Goal: Information Seeking & Learning: Learn about a topic

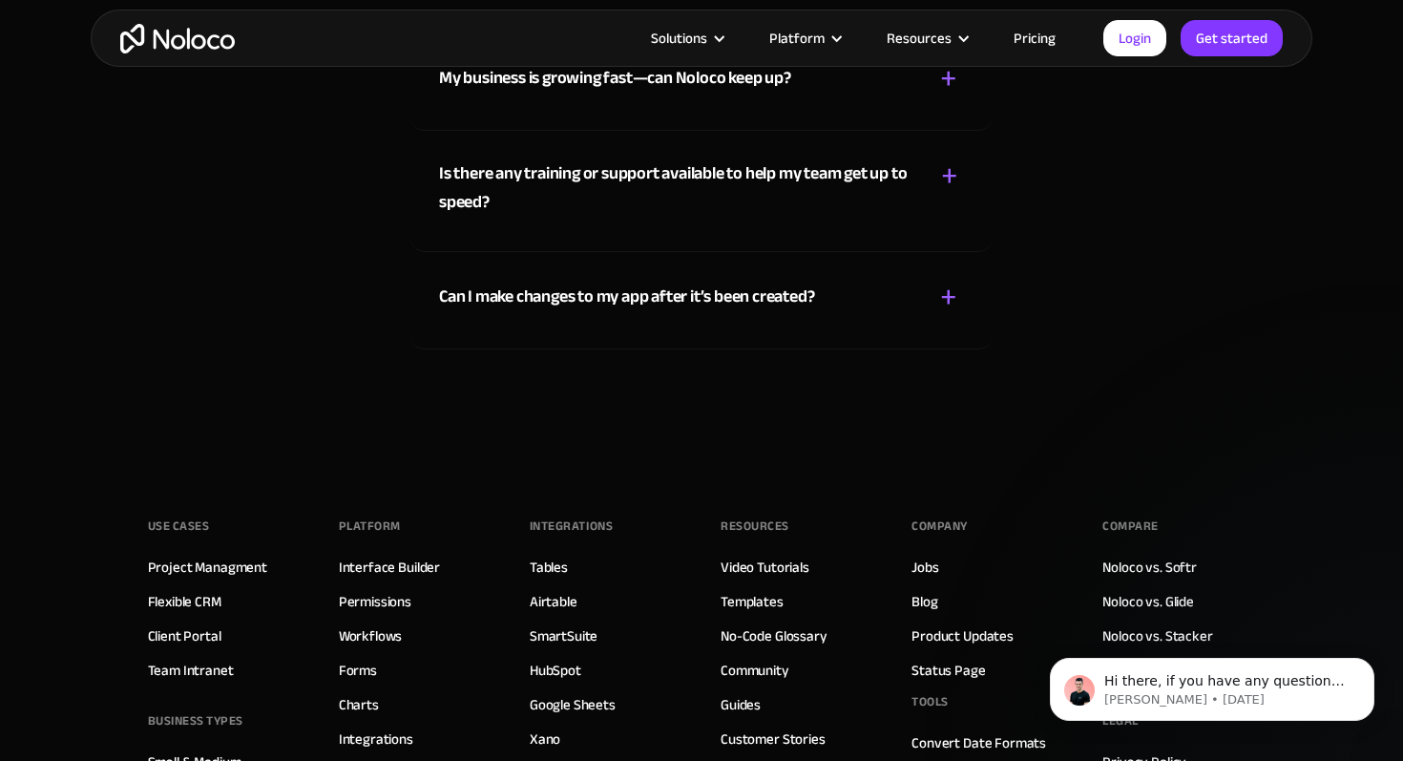
scroll to position [10890, 0]
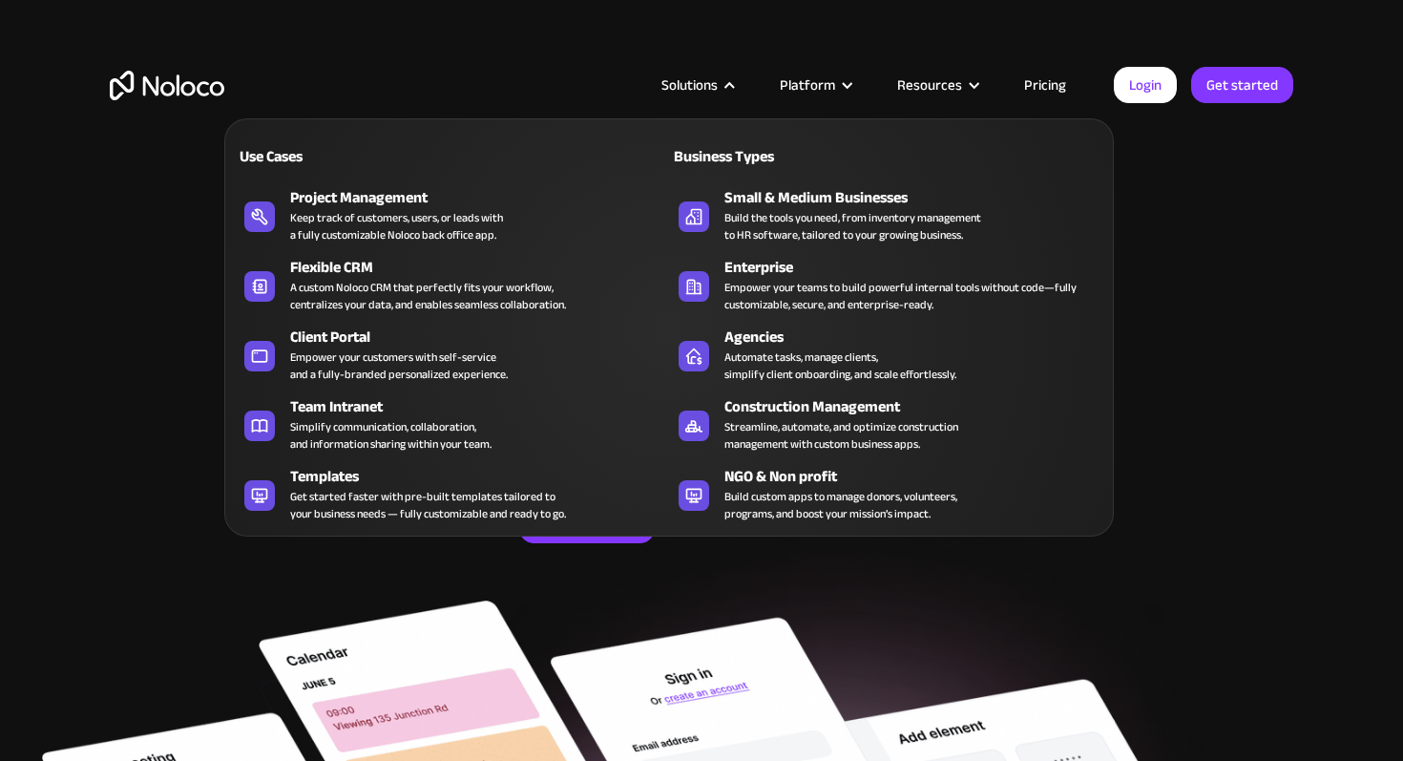
click at [676, 90] on div "Solutions" at bounding box center [689, 85] width 56 height 25
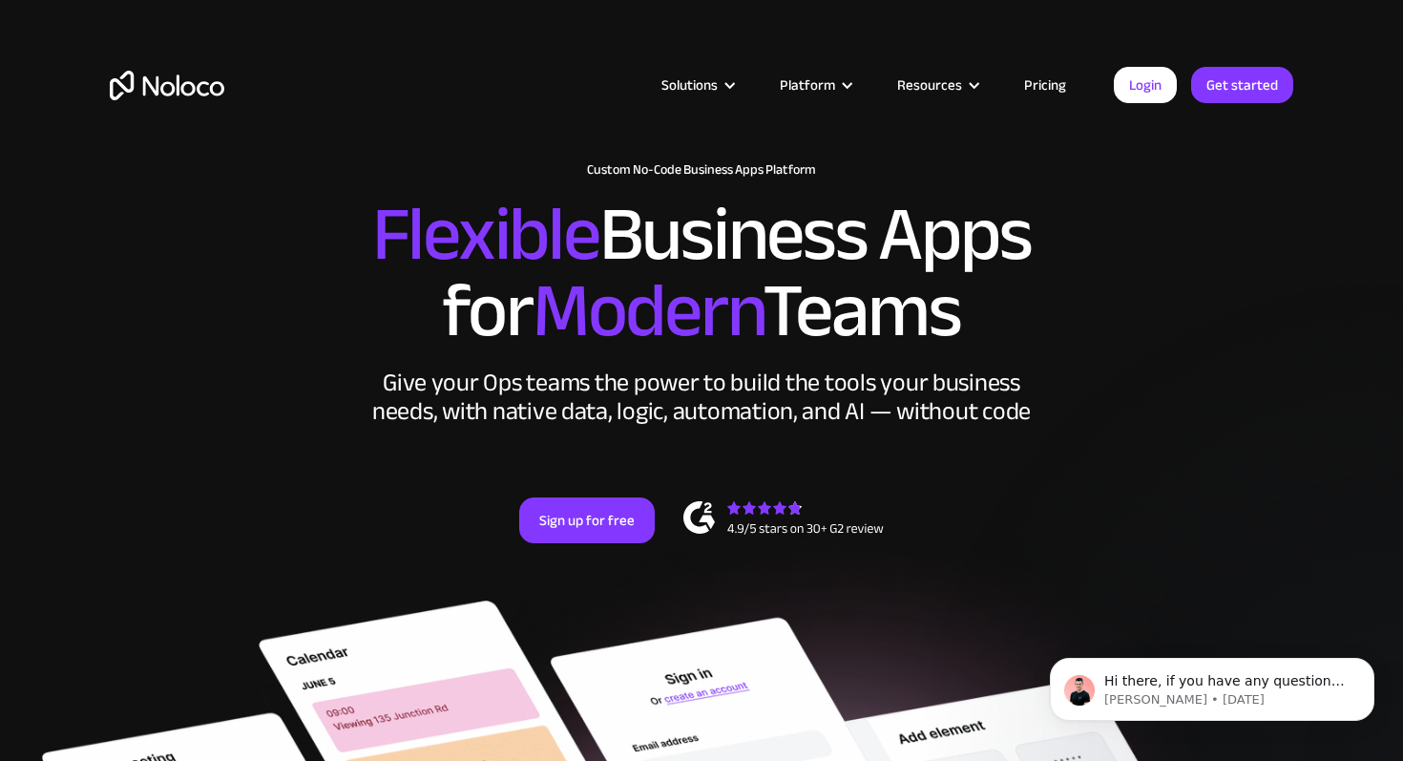
click at [718, 89] on div "Solutions" at bounding box center [689, 85] width 56 height 25
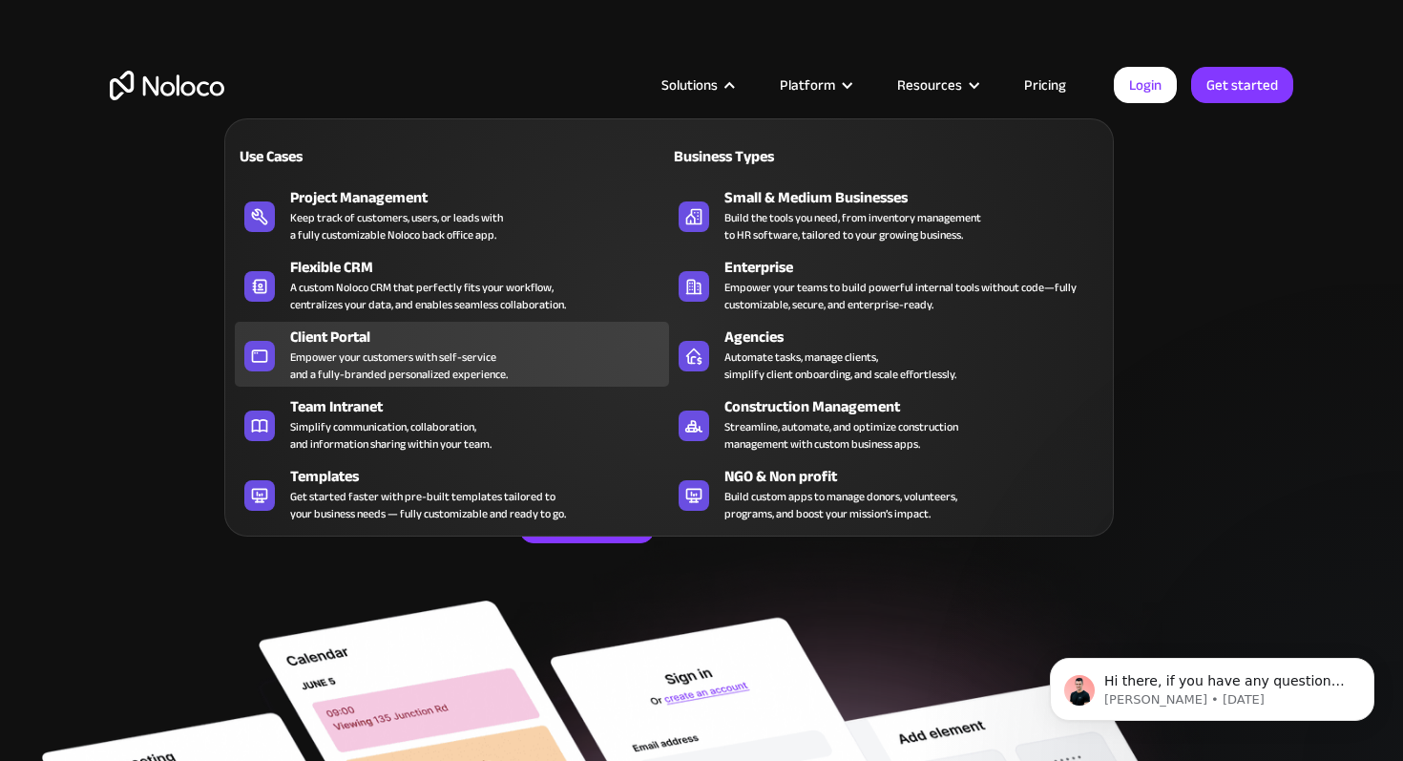
click at [510, 337] on div "Client Portal" at bounding box center [483, 336] width 387 height 23
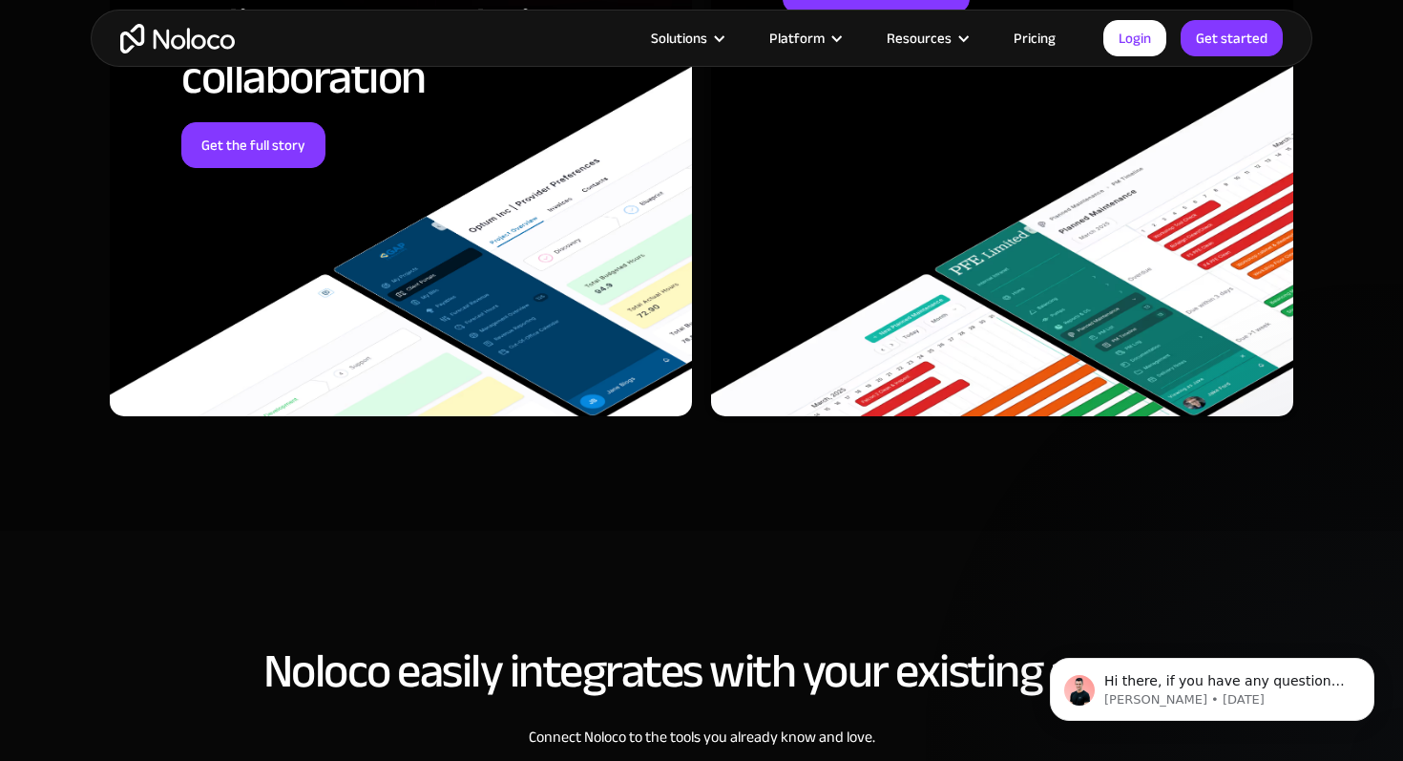
scroll to position [6874, 0]
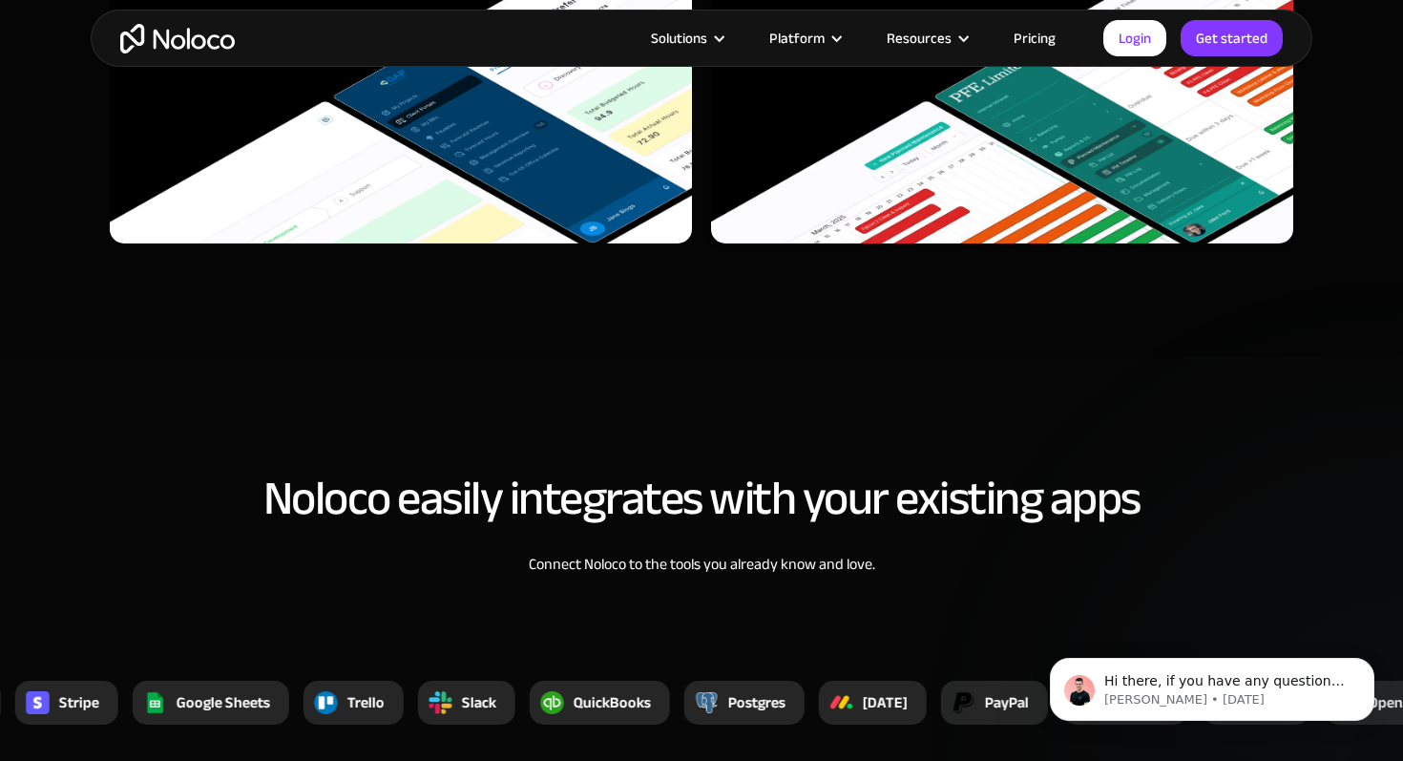
click at [1058, 41] on link "Pricing" at bounding box center [1035, 38] width 90 height 25
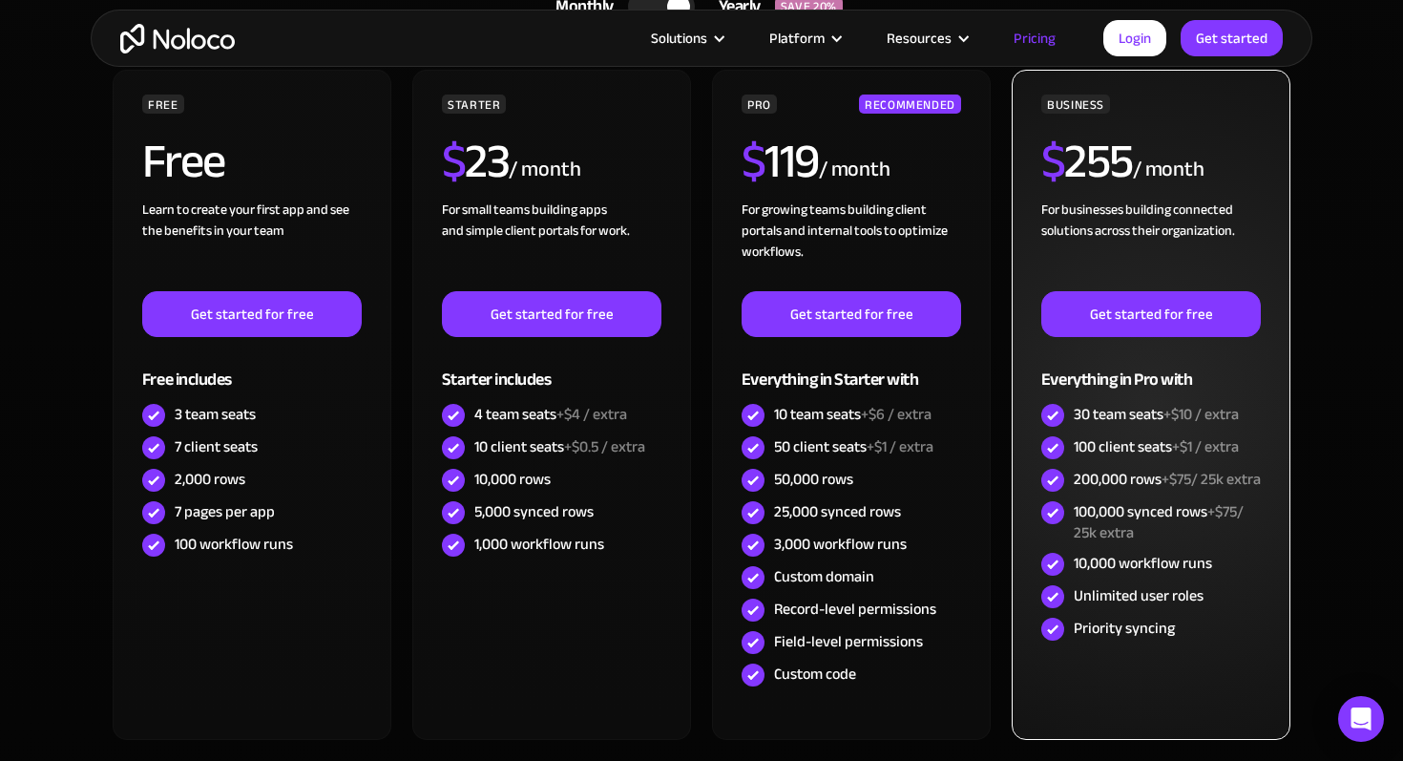
scroll to position [567, 0]
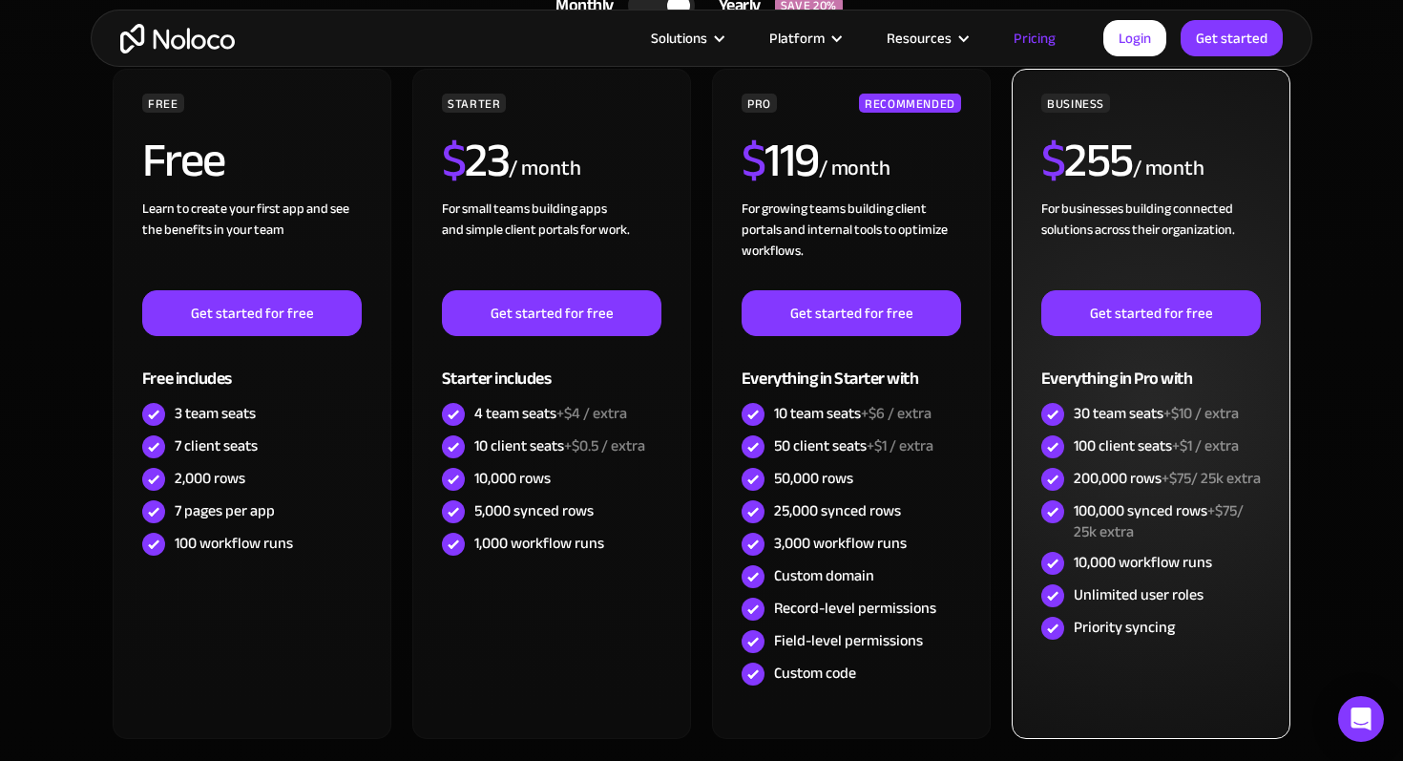
click at [1012, 452] on div "BUSINESS $ 255 / month For businesses building connected solutions across their…" at bounding box center [1151, 404] width 279 height 670
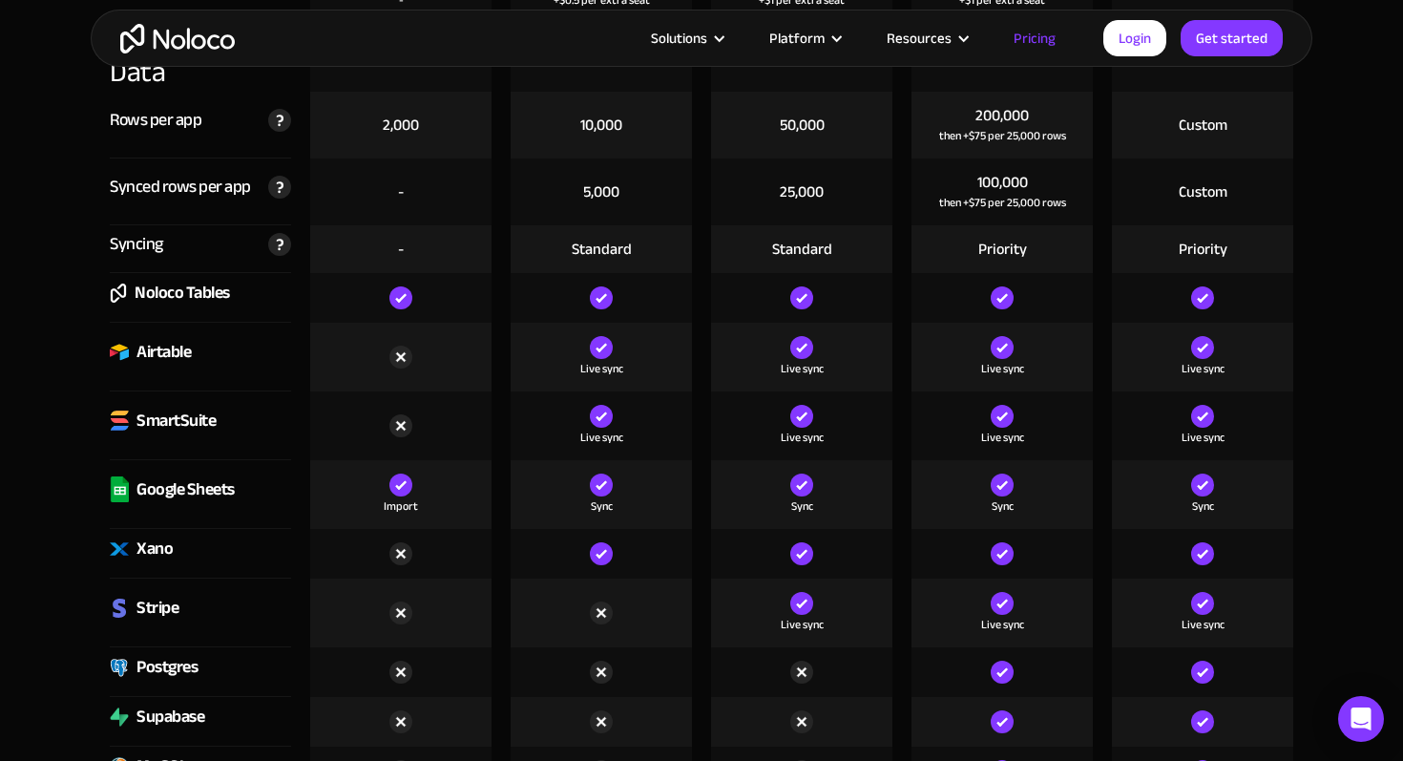
scroll to position [2583, 0]
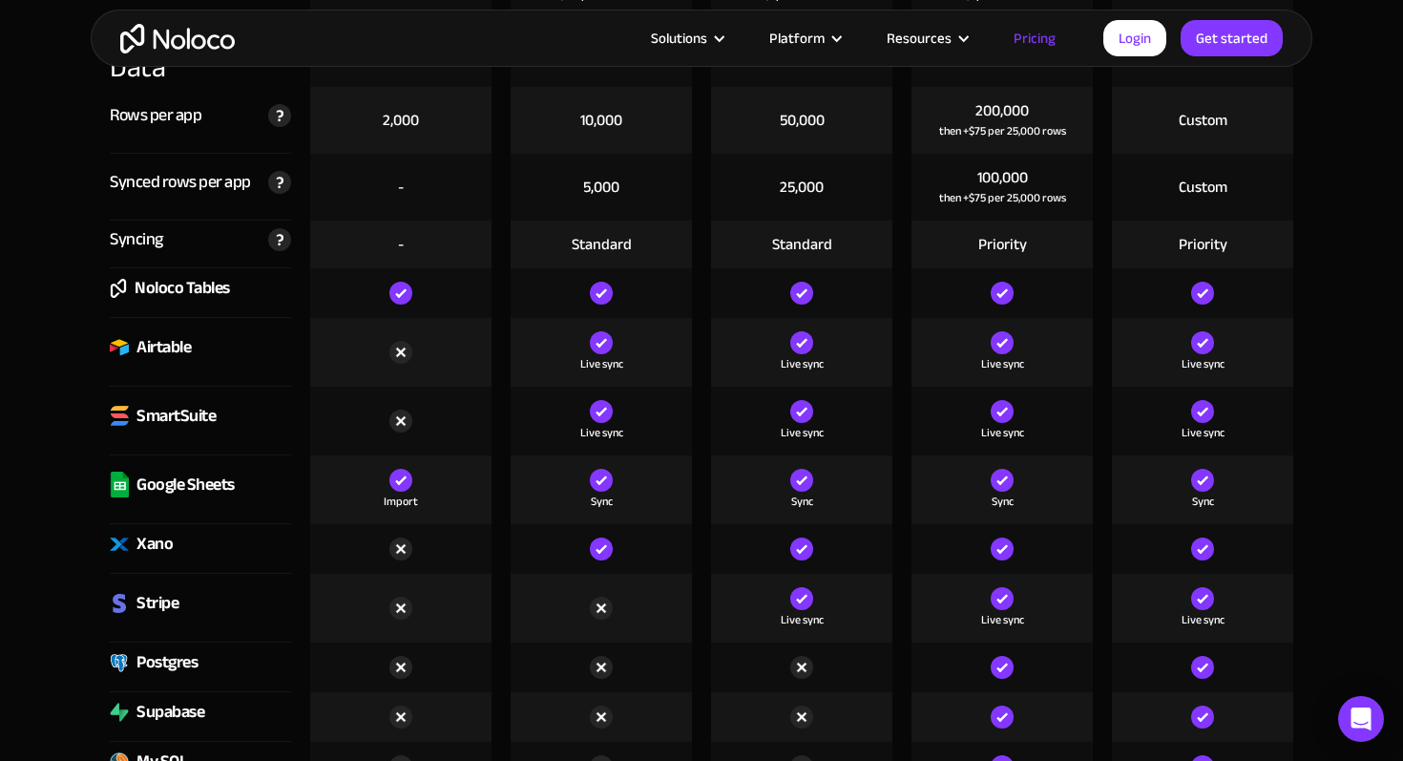
click at [184, 665] on div "Postgres" at bounding box center [166, 662] width 61 height 29
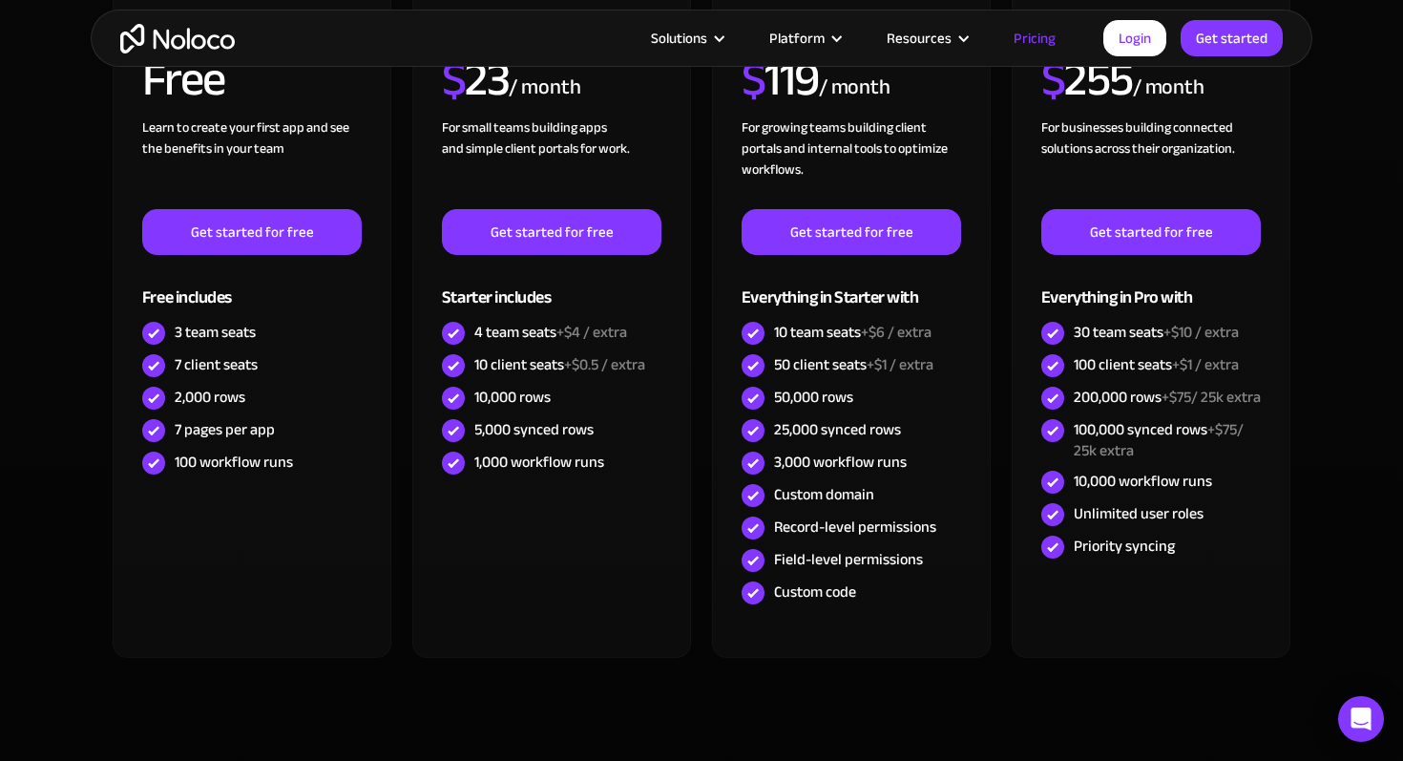
scroll to position [682, 0]
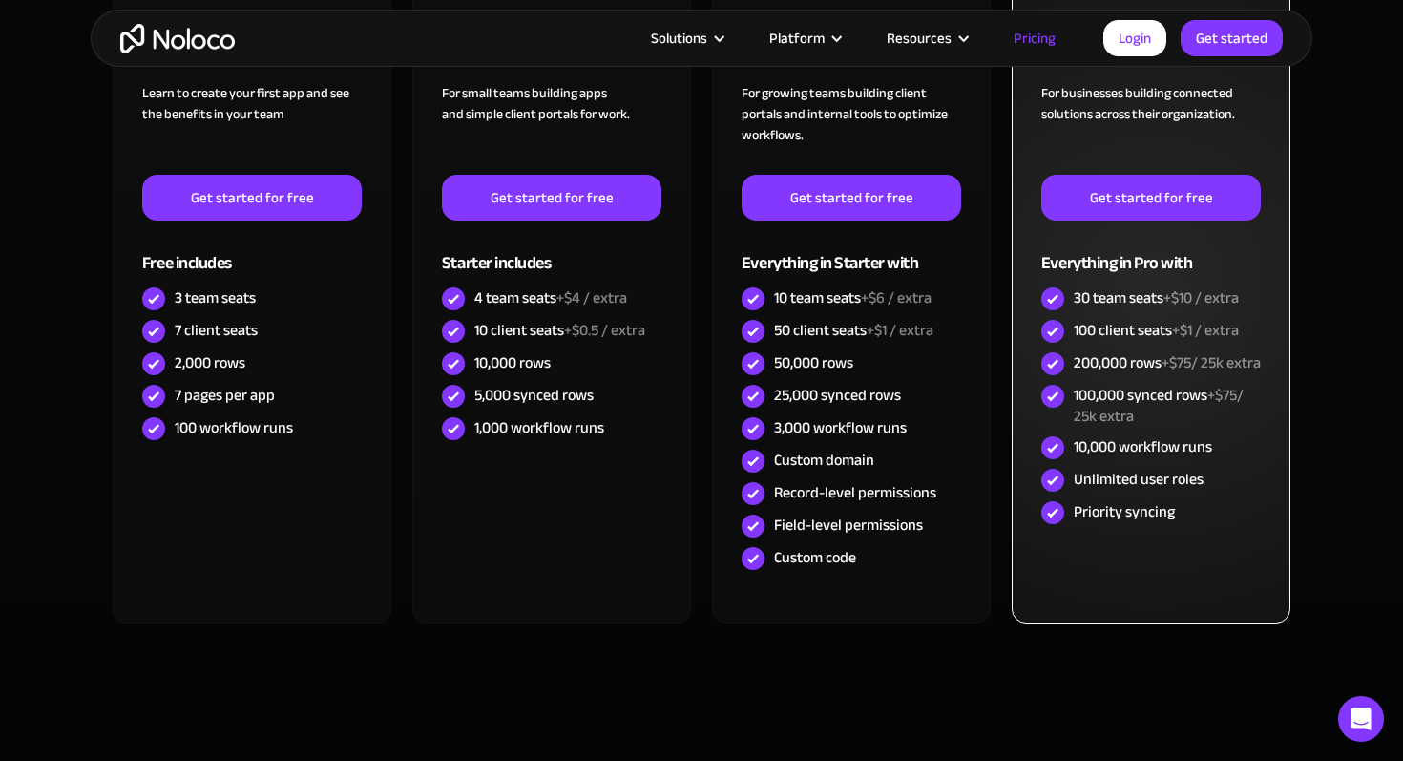
click at [1049, 366] on img at bounding box center [1052, 363] width 23 height 23
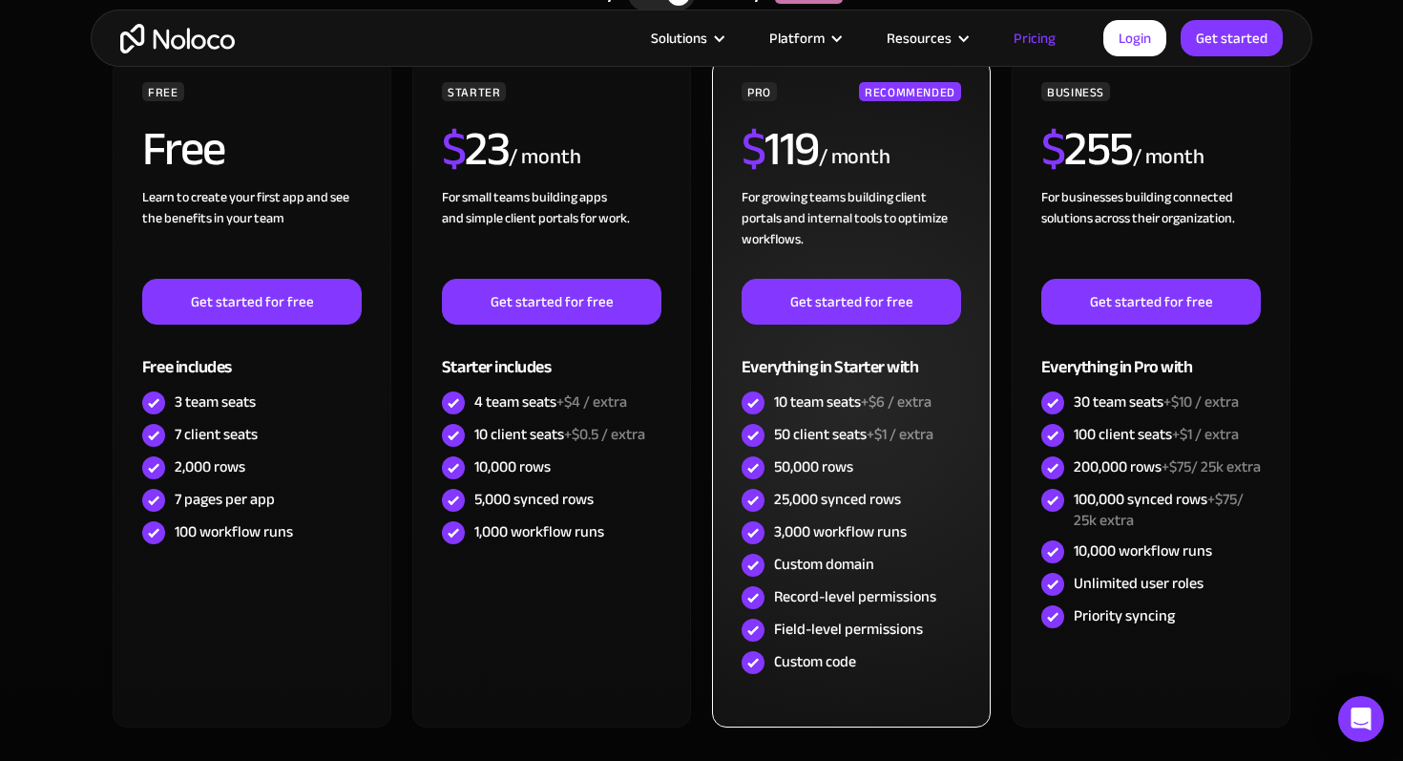
scroll to position [402, 0]
